Goal: Information Seeking & Learning: Learn about a topic

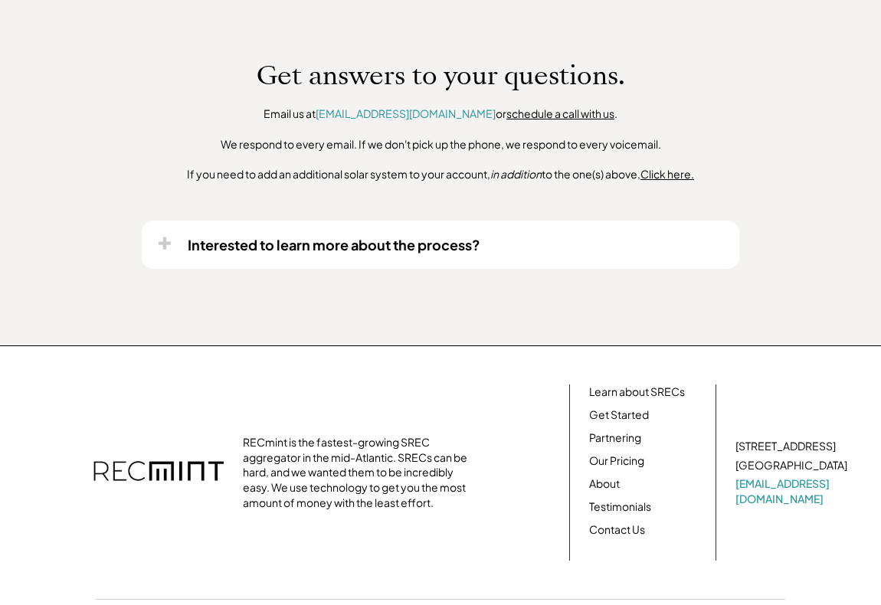
scroll to position [1226, 0]
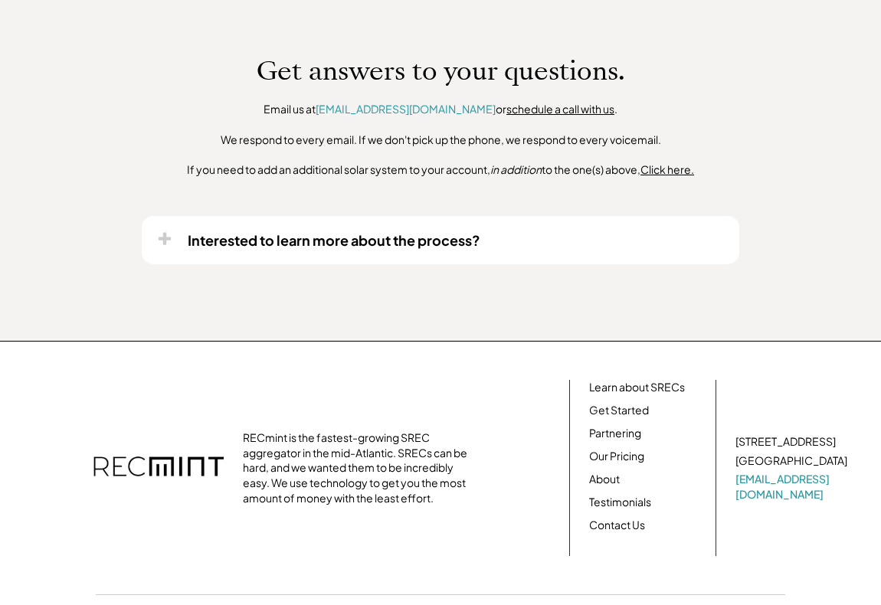
click at [411, 249] on div "Interested to learn more about the process?" at bounding box center [334, 240] width 293 height 18
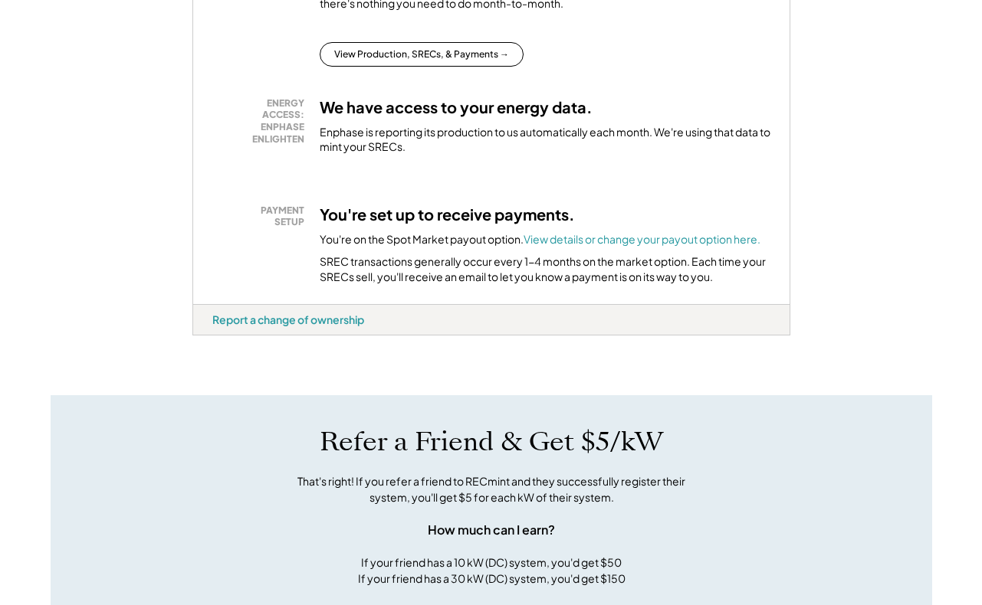
scroll to position [458, 0]
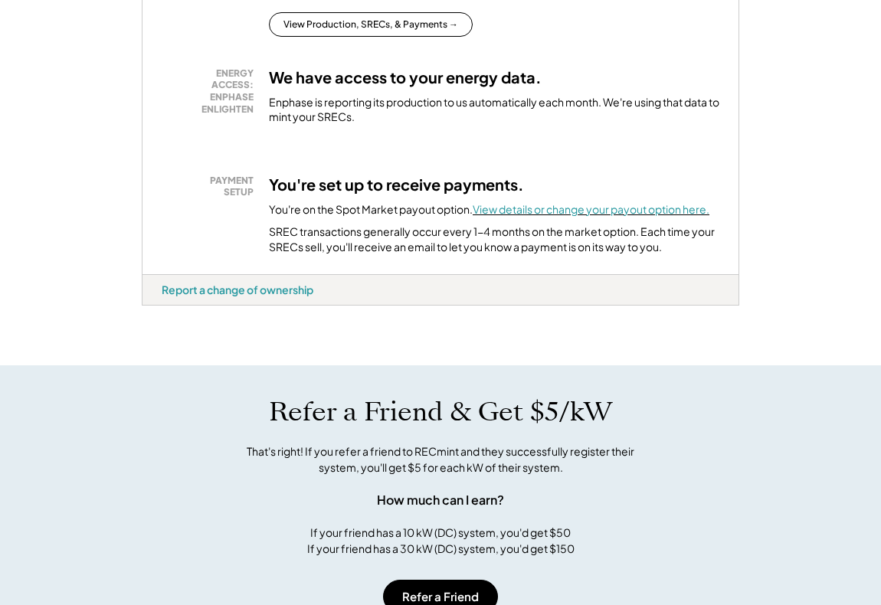
click at [665, 216] on font "View details or change your payout option here." at bounding box center [591, 209] width 237 height 14
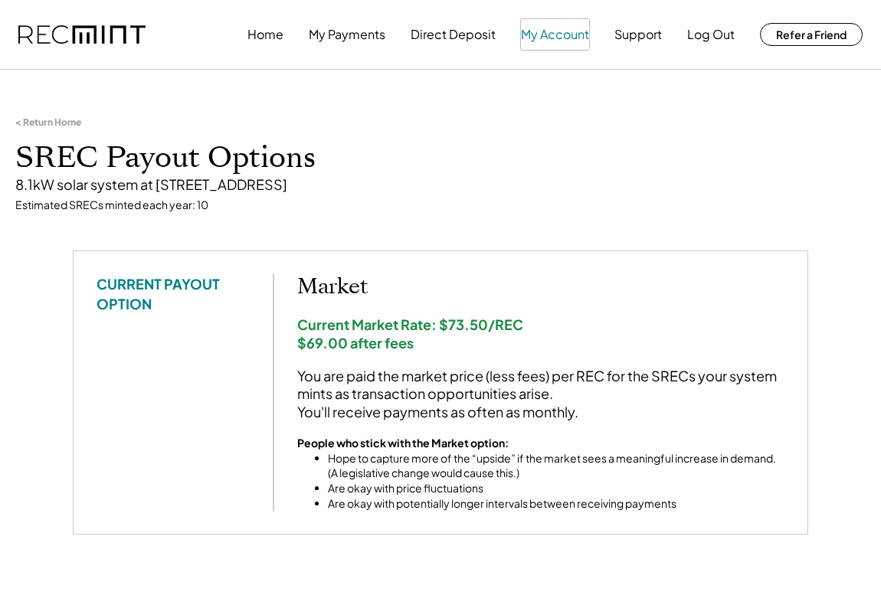
click at [567, 36] on button "My Account" at bounding box center [555, 34] width 68 height 31
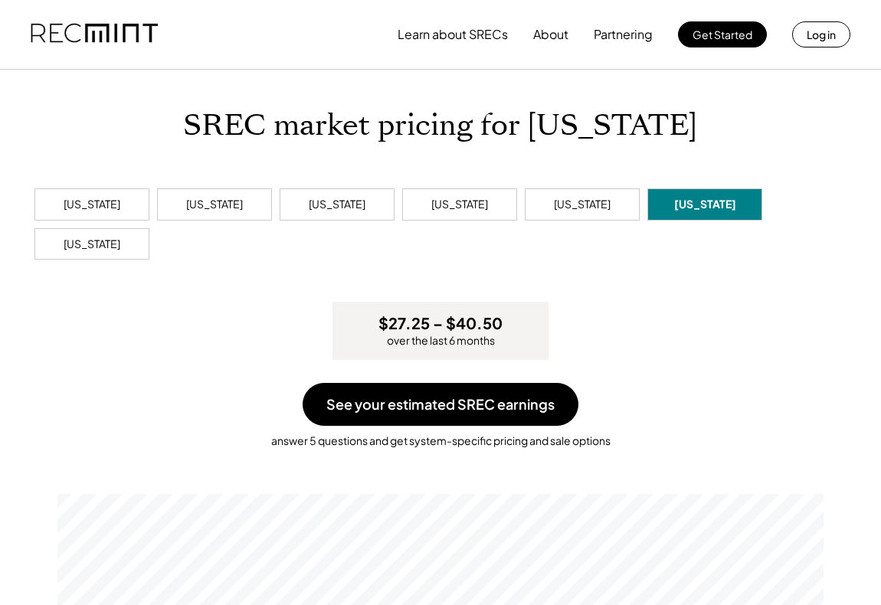
scroll to position [291, 766]
click at [361, 192] on div "[US_STATE]" at bounding box center [337, 205] width 115 height 32
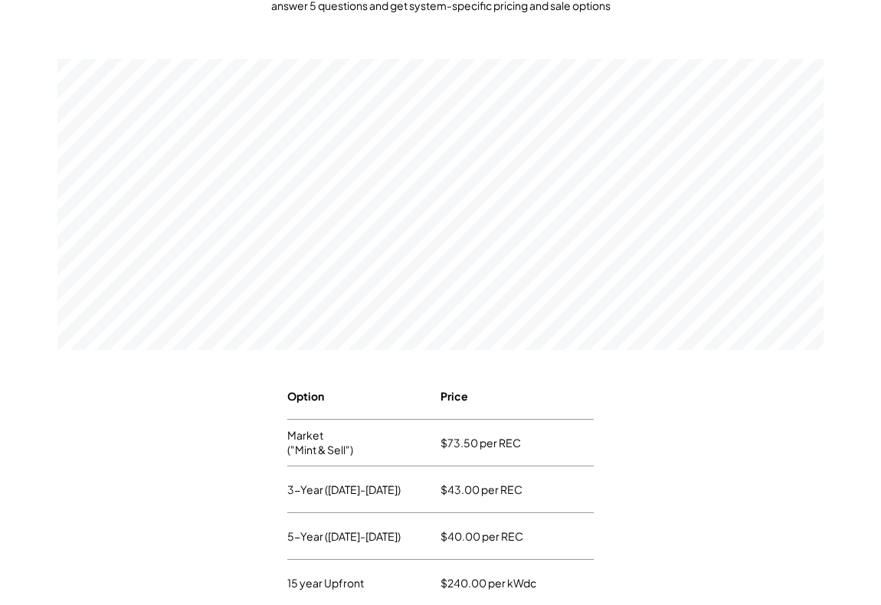
scroll to position [507, 0]
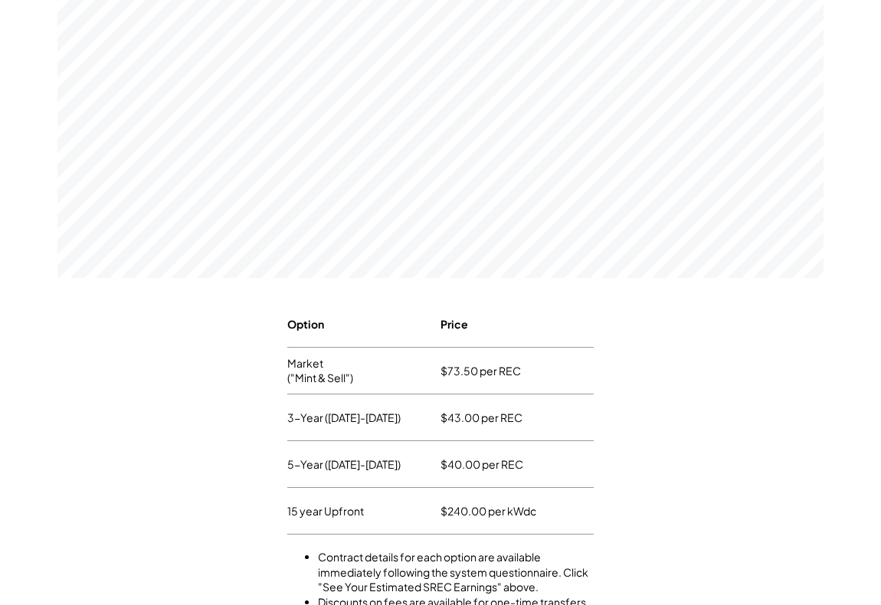
click at [484, 371] on div "$73.50 per REC" at bounding box center [481, 371] width 80 height 23
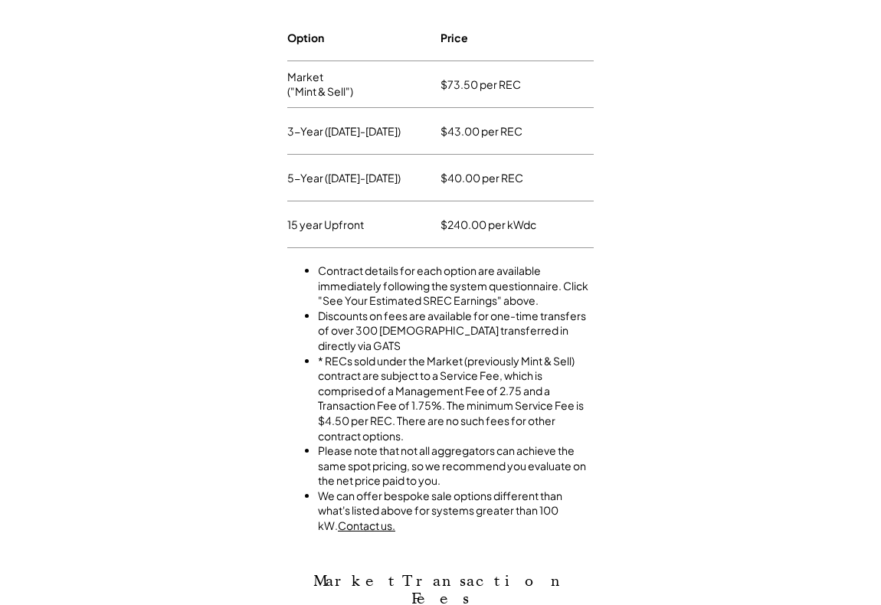
scroll to position [814, 0]
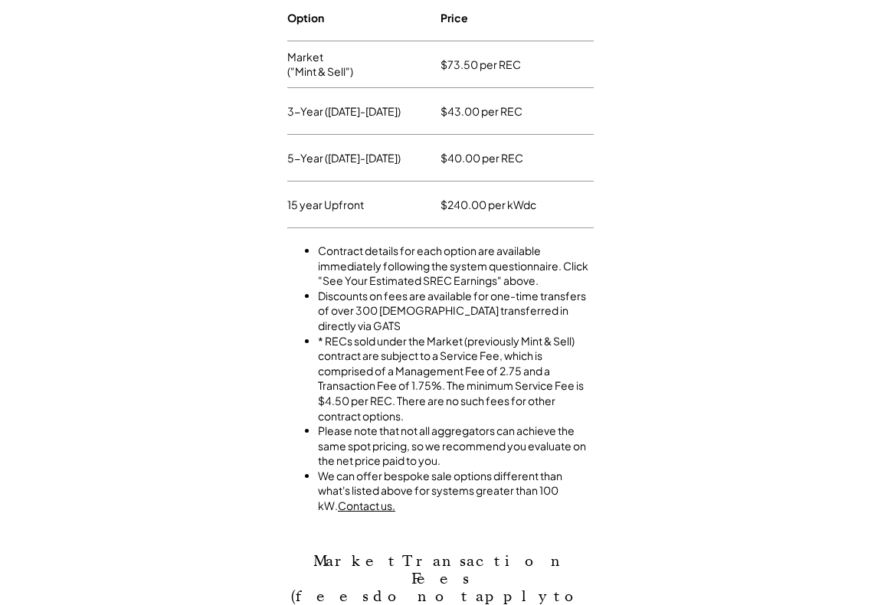
drag, startPoint x: 313, startPoint y: 241, endPoint x: 550, endPoint y: 280, distance: 240.6
click at [550, 280] on ul "Contract details for each option are available immediately following the system…" at bounding box center [440, 370] width 307 height 285
click at [550, 280] on li "Contract details for each option are available immediately following the system…" at bounding box center [456, 266] width 276 height 45
drag, startPoint x: 556, startPoint y: 280, endPoint x: 566, endPoint y: 280, distance: 10.7
click at [566, 280] on li "Contract details for each option are available immediately following the system…" at bounding box center [456, 266] width 276 height 45
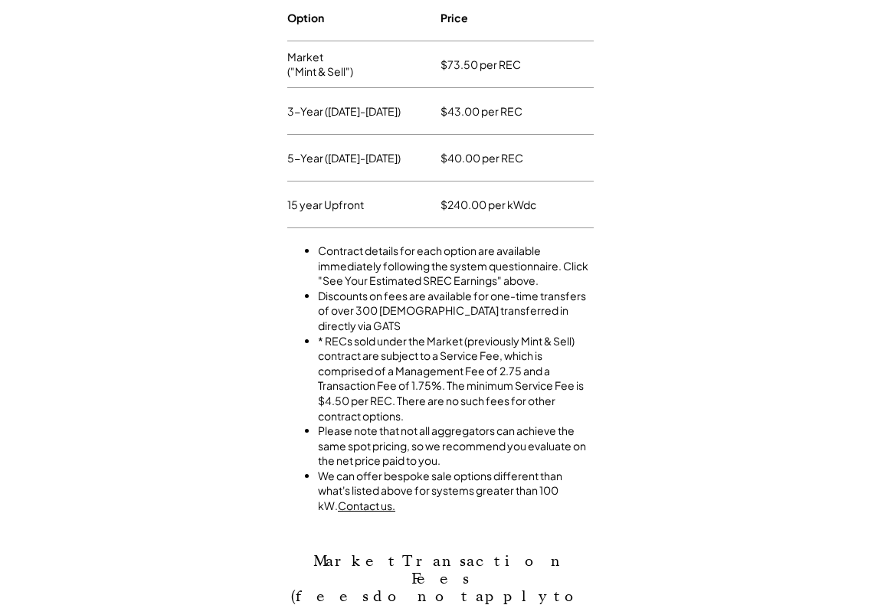
click at [568, 339] on li "* RECs sold under the Market (previously Mint & Sell) contract are subject to a…" at bounding box center [456, 379] width 276 height 90
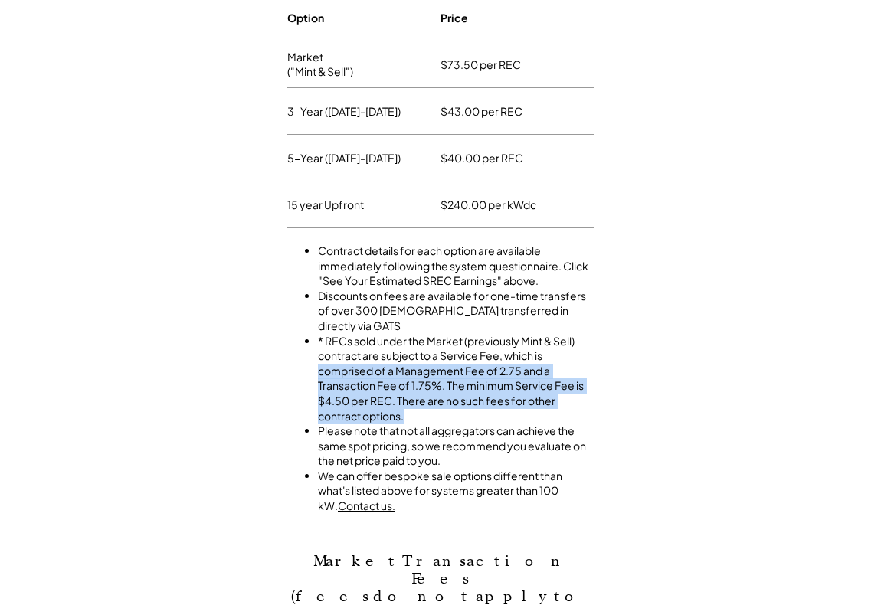
drag, startPoint x: 568, startPoint y: 339, endPoint x: 562, endPoint y: 396, distance: 57.0
click at [562, 396] on li "* RECs sold under the Market (previously Mint & Sell) contract are subject to a…" at bounding box center [456, 379] width 276 height 90
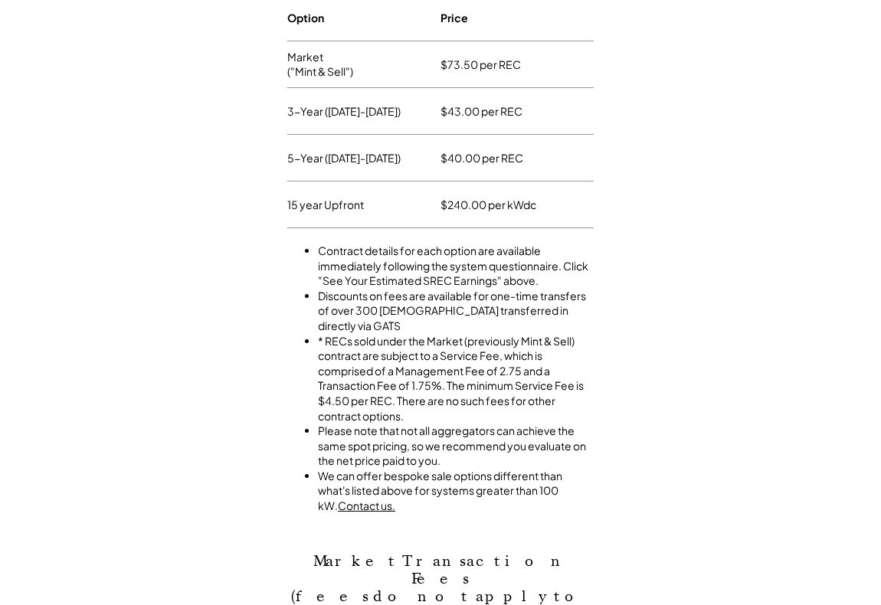
drag, startPoint x: 552, startPoint y: 398, endPoint x: 430, endPoint y: 396, distance: 121.9
click at [430, 396] on li "* RECs sold under the Market (previously Mint & Sell) contract are subject to a…" at bounding box center [456, 379] width 276 height 90
drag, startPoint x: 430, startPoint y: 396, endPoint x: 441, endPoint y: 390, distance: 12.4
click at [441, 390] on li "* RECs sold under the Market (previously Mint & Sell) contract are subject to a…" at bounding box center [456, 379] width 276 height 90
click at [444, 400] on li "* RECs sold under the Market (previously Mint & Sell) contract are subject to a…" at bounding box center [456, 379] width 276 height 90
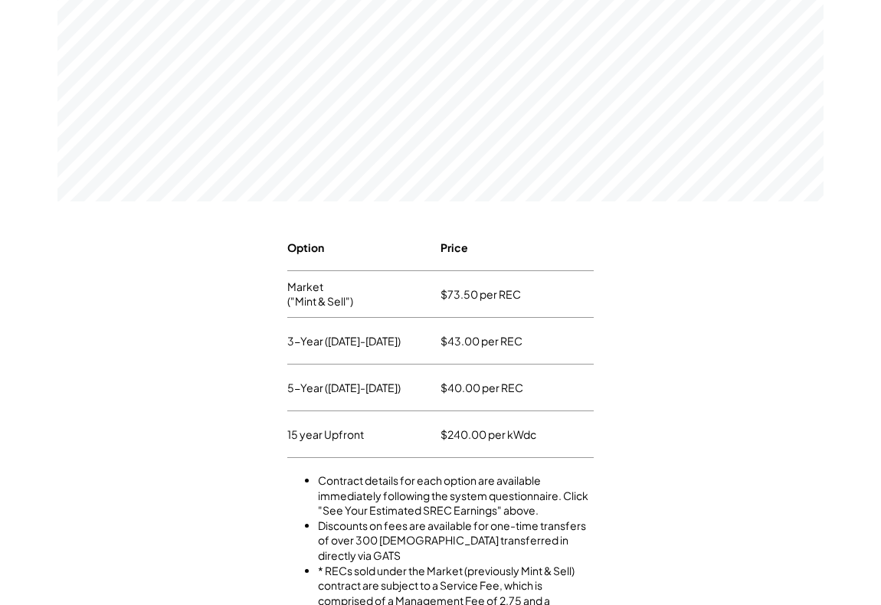
scroll to position [890, 0]
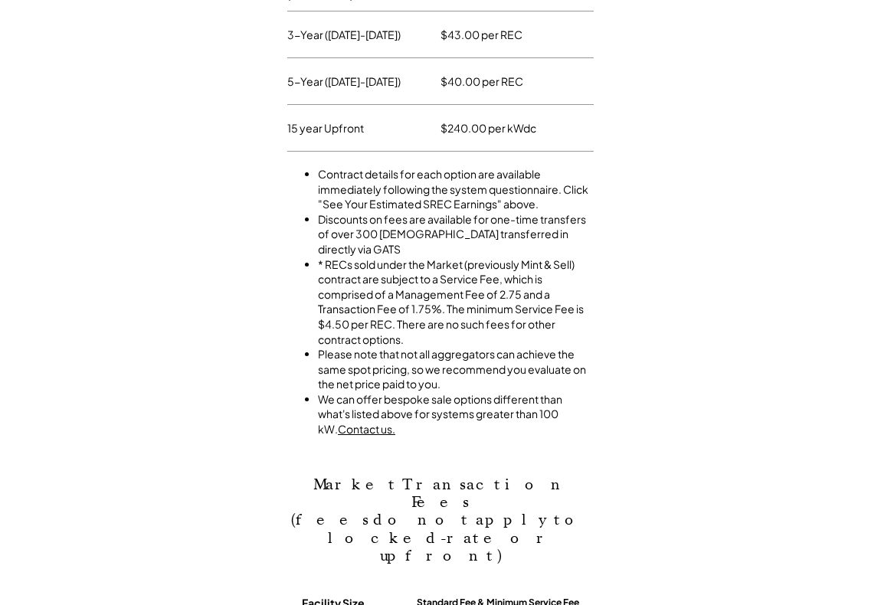
drag, startPoint x: 455, startPoint y: 369, endPoint x: 536, endPoint y: 369, distance: 80.5
click at [536, 369] on li "Please note that not all aggregators can achieve the same spot pricing, so we r…" at bounding box center [456, 369] width 276 height 45
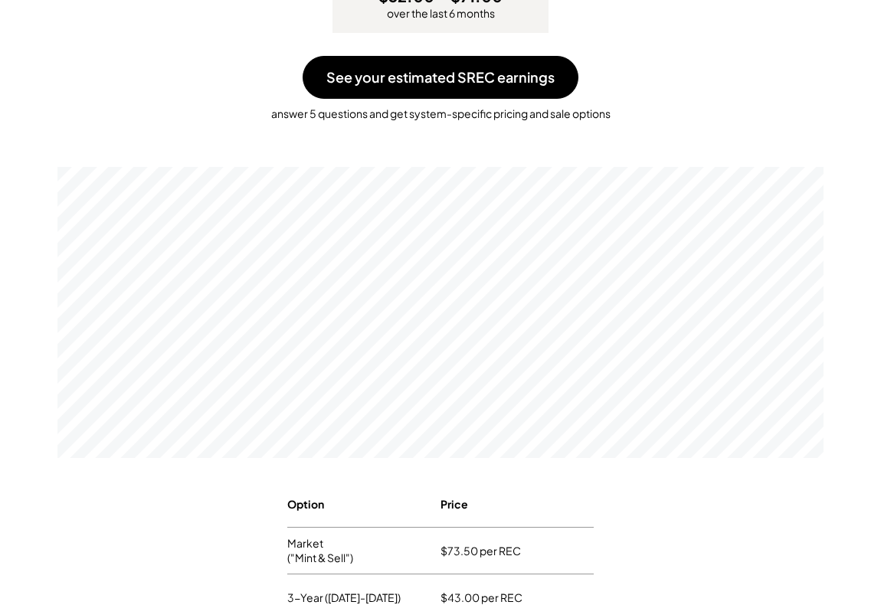
scroll to position [124, 0]
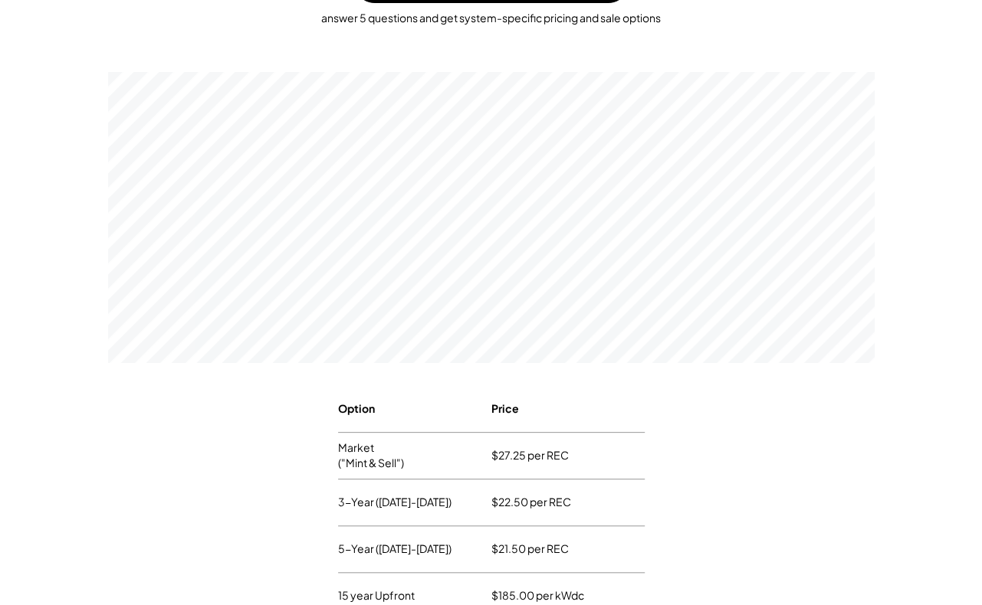
scroll to position [153, 0]
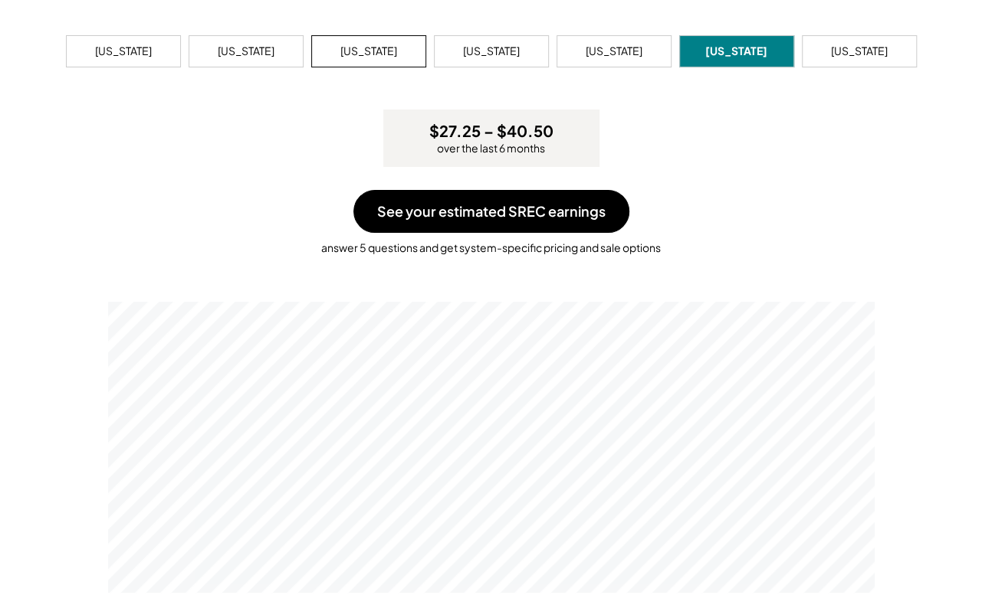
click at [379, 48] on div "Maryland" at bounding box center [368, 51] width 57 height 15
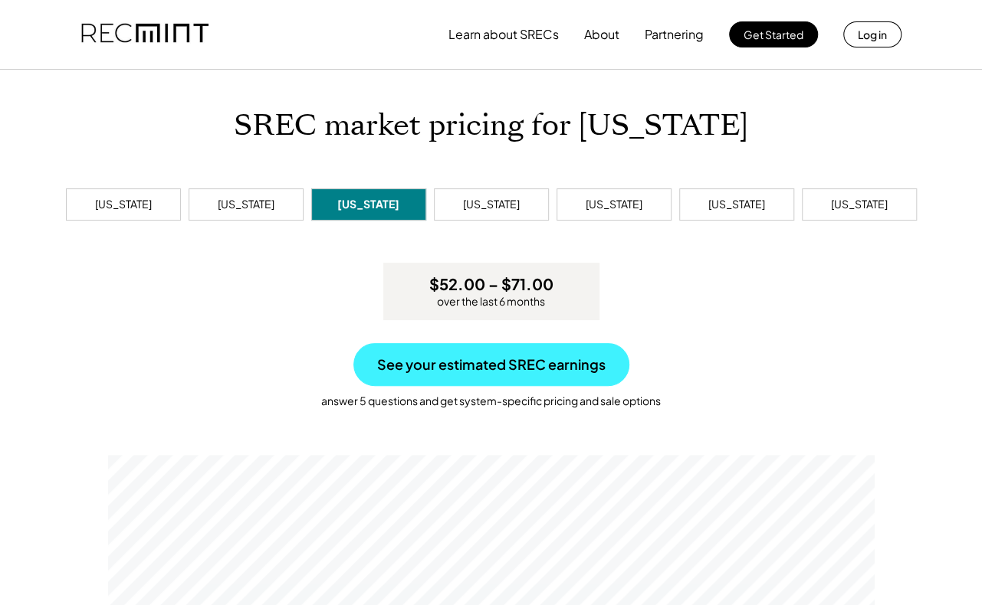
click at [515, 359] on button "See your estimated SREC earnings" at bounding box center [491, 364] width 276 height 43
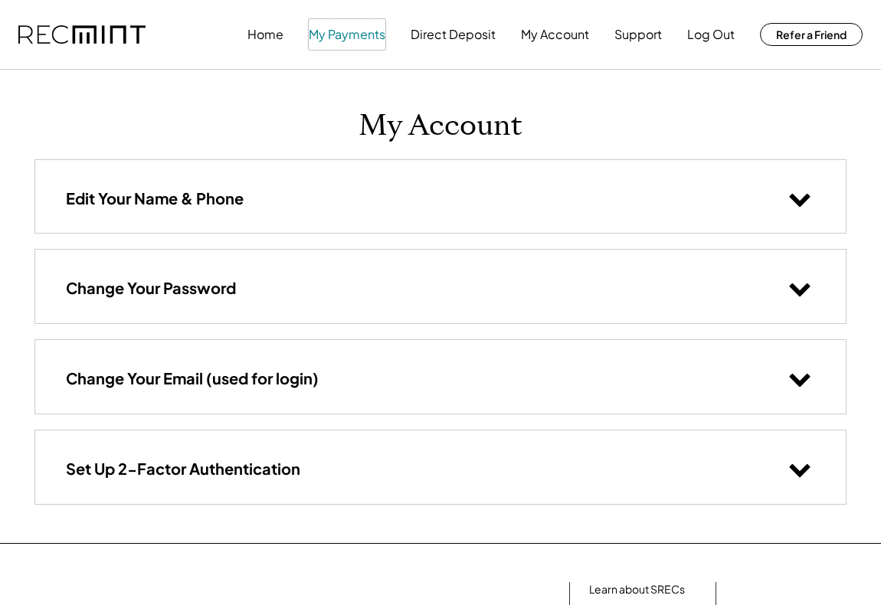
click at [349, 39] on button "My Payments" at bounding box center [347, 34] width 77 height 31
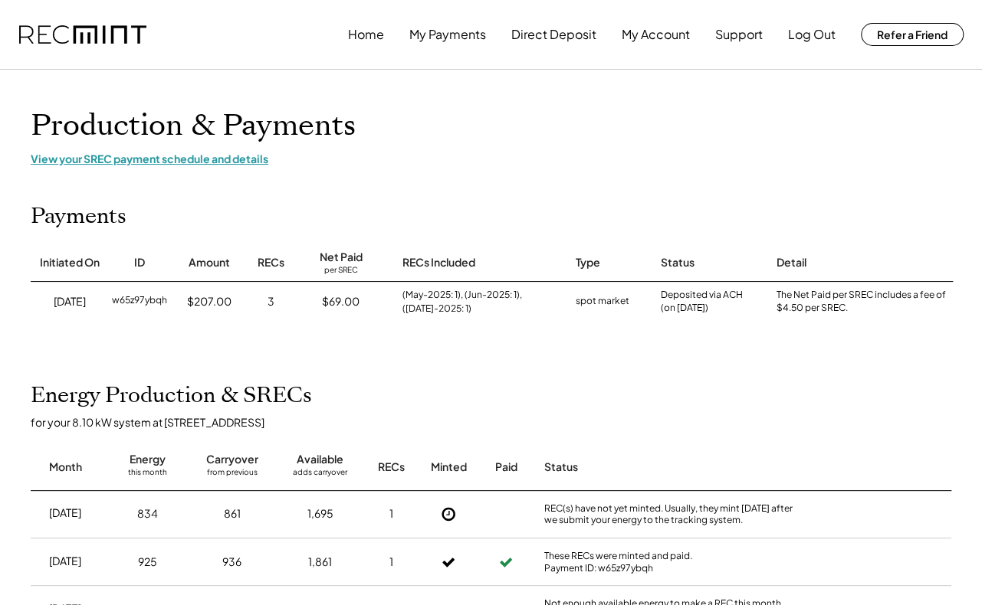
click at [173, 160] on div "View your SREC payment schedule and details" at bounding box center [491, 159] width 920 height 14
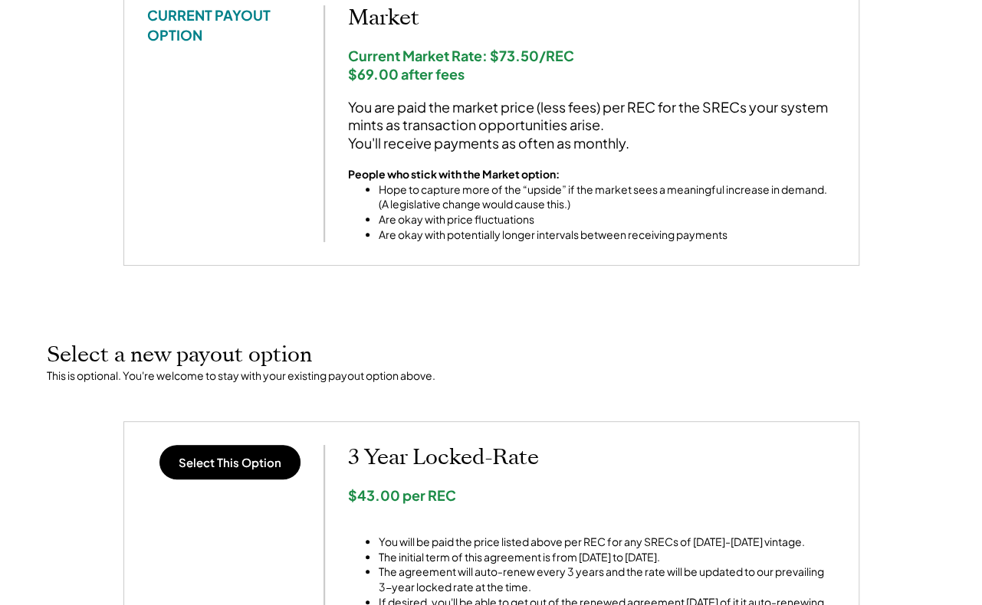
scroll to position [77, 0]
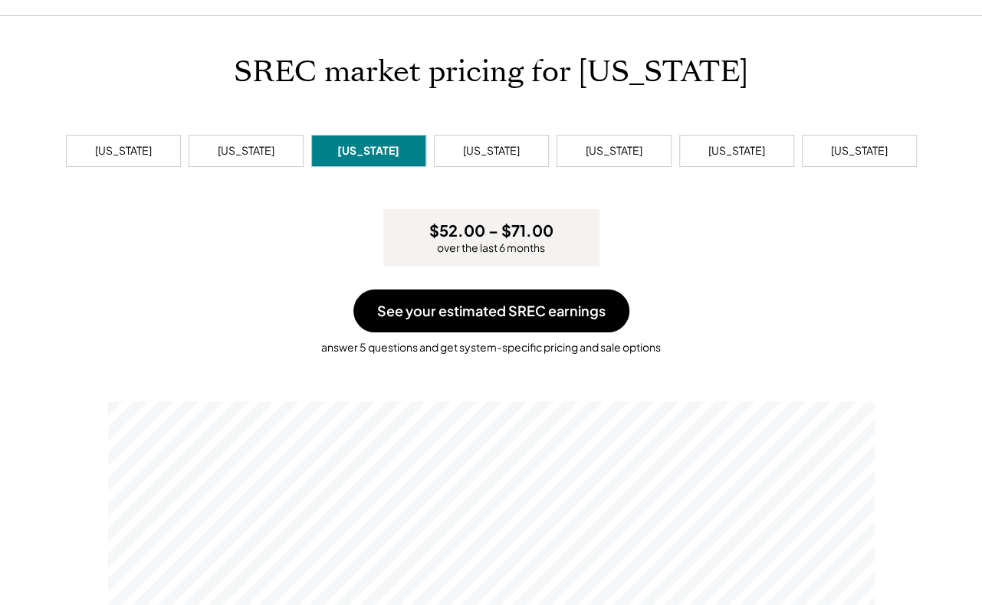
scroll to position [77, 0]
